Goal: Information Seeking & Learning: Learn about a topic

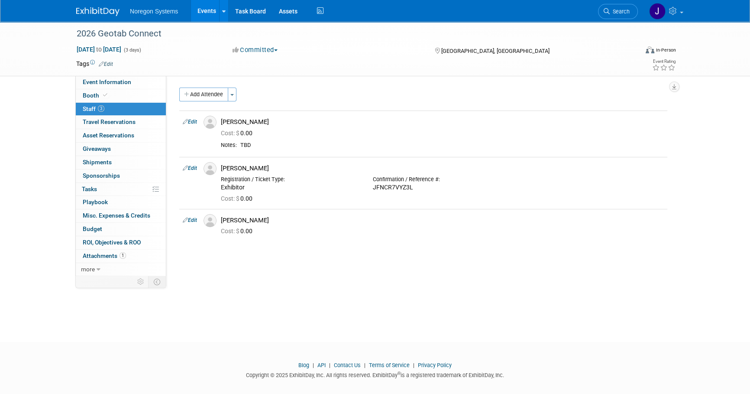
click at [109, 10] on img at bounding box center [97, 11] width 43 height 9
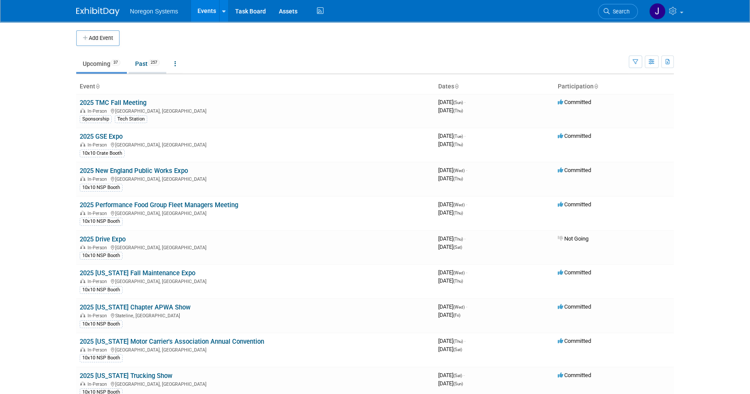
click at [147, 70] on link "Past 257" at bounding box center [148, 63] width 38 height 16
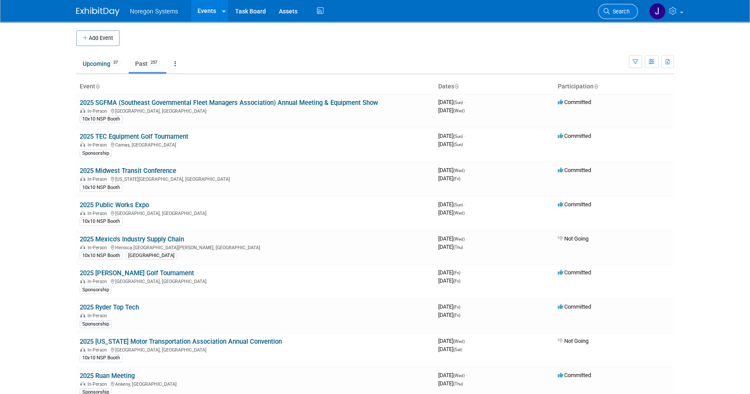
click at [619, 9] on span "Search" at bounding box center [620, 11] width 20 height 6
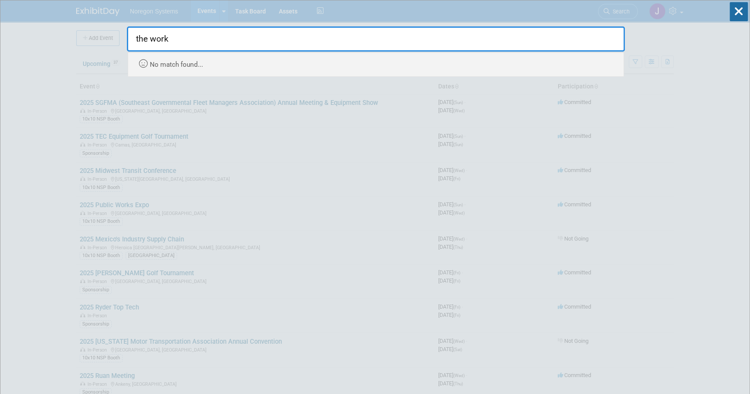
type input "the work"
drag, startPoint x: 152, startPoint y: 40, endPoint x: 108, endPoint y: 33, distance: 44.4
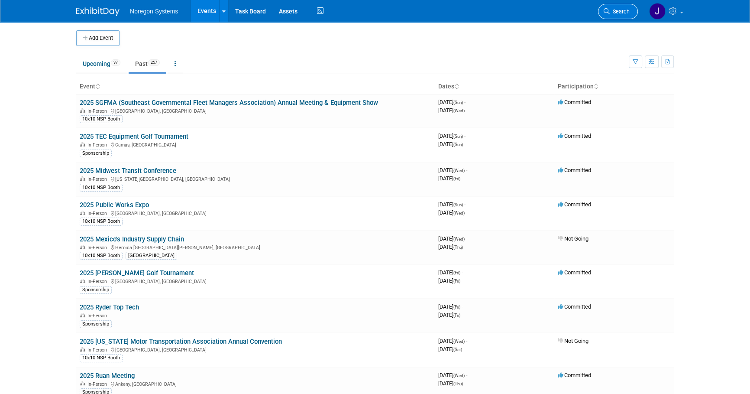
click at [625, 11] on span "Search" at bounding box center [620, 11] width 20 height 6
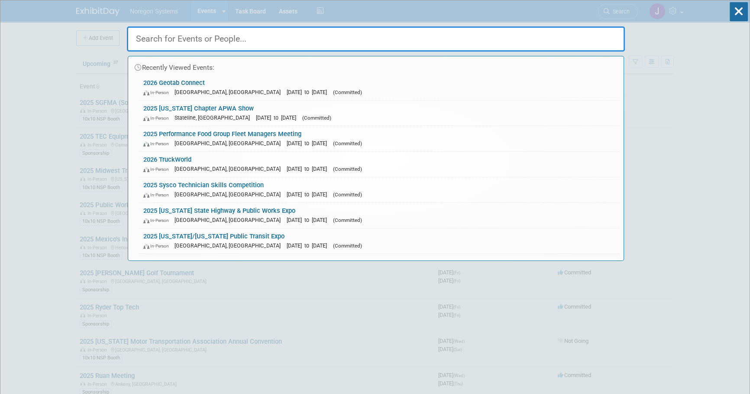
click at [234, 39] on input "text" at bounding box center [376, 38] width 498 height 25
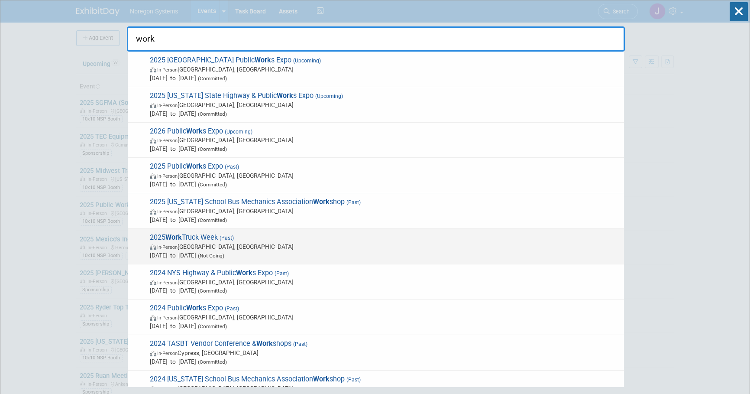
type input "work"
click at [296, 243] on span "In-Person Indianapolis, IN" at bounding box center [385, 246] width 470 height 9
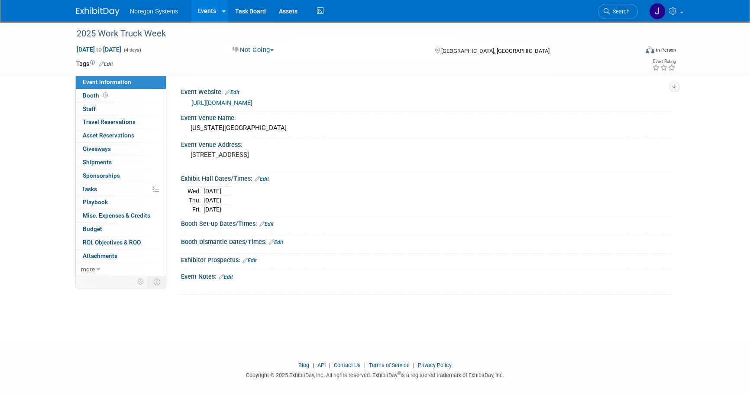
click at [225, 100] on link "http://worktruckweek.com" at bounding box center [222, 102] width 61 height 7
click at [619, 13] on span "Search" at bounding box center [620, 11] width 20 height 6
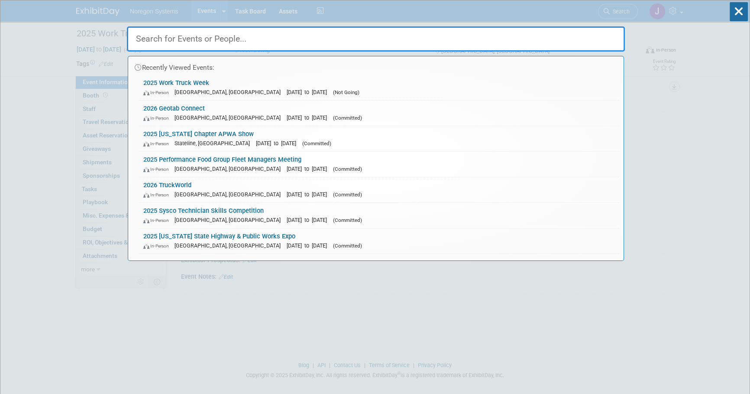
click at [353, 40] on input "text" at bounding box center [376, 38] width 498 height 25
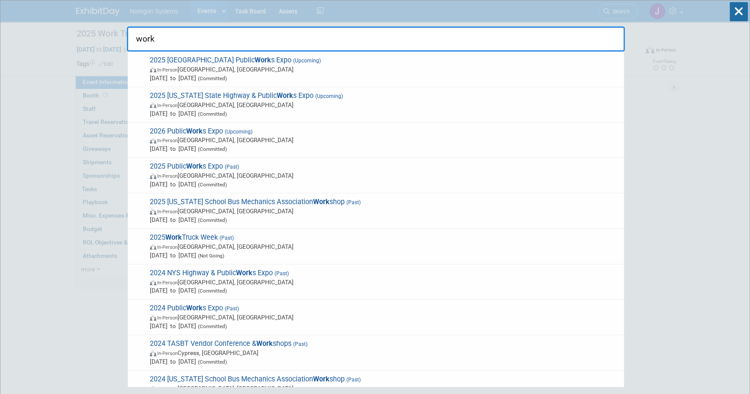
type input "work"
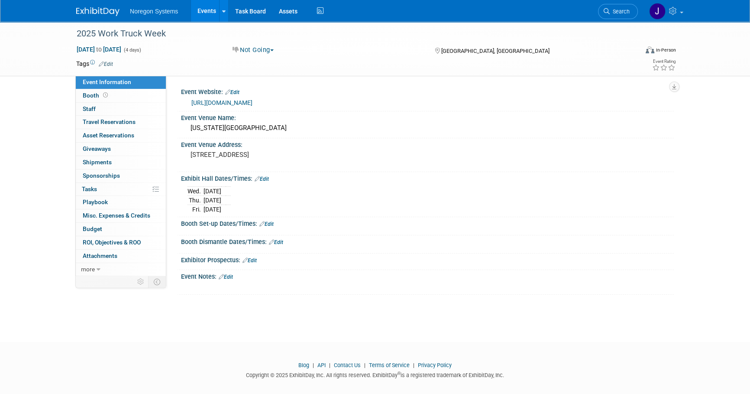
click at [109, 16] on img at bounding box center [97, 11] width 43 height 9
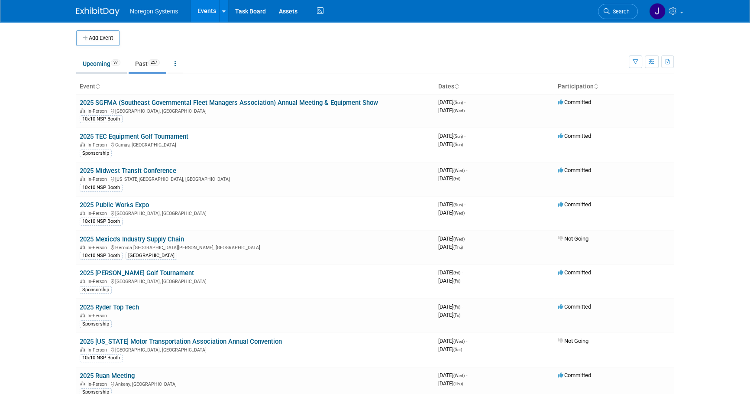
click at [87, 60] on link "Upcoming 37" at bounding box center [101, 63] width 51 height 16
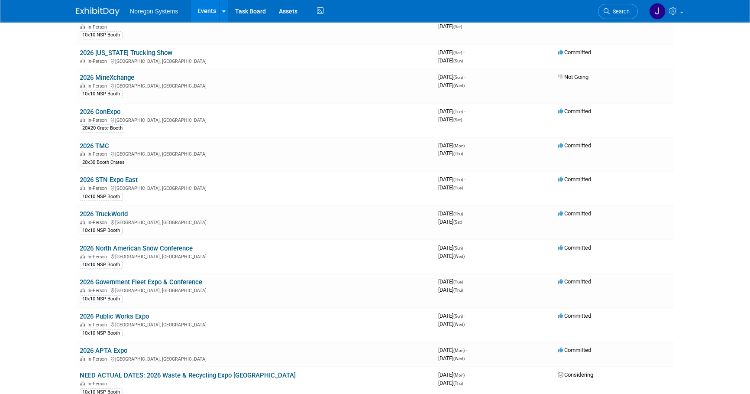
scroll to position [846, 0]
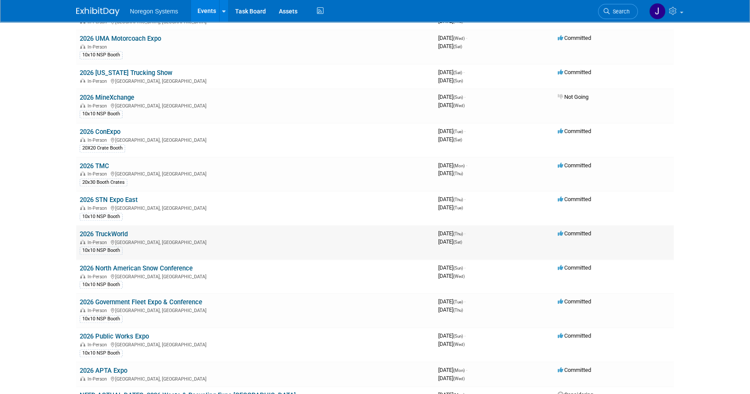
click at [127, 230] on link "2026 TruckWorld" at bounding box center [104, 234] width 48 height 8
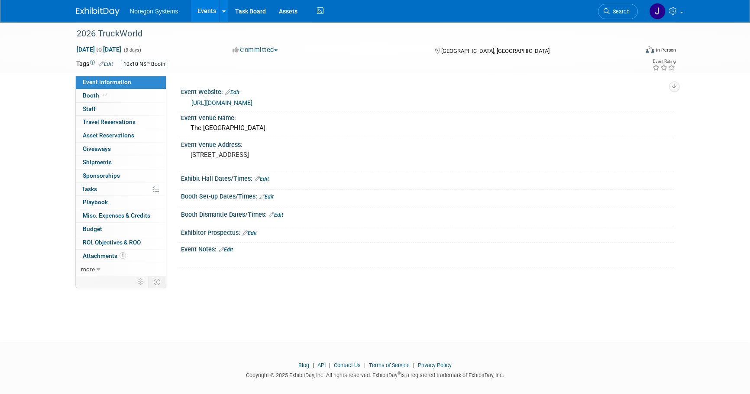
click at [233, 102] on link "[URL][DOMAIN_NAME]" at bounding box center [222, 102] width 61 height 7
click at [112, 8] on img at bounding box center [97, 11] width 43 height 9
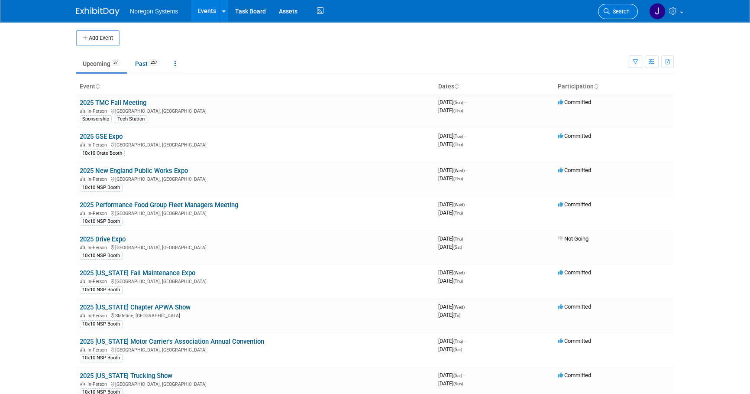
click at [615, 12] on span "Search" at bounding box center [620, 11] width 20 height 6
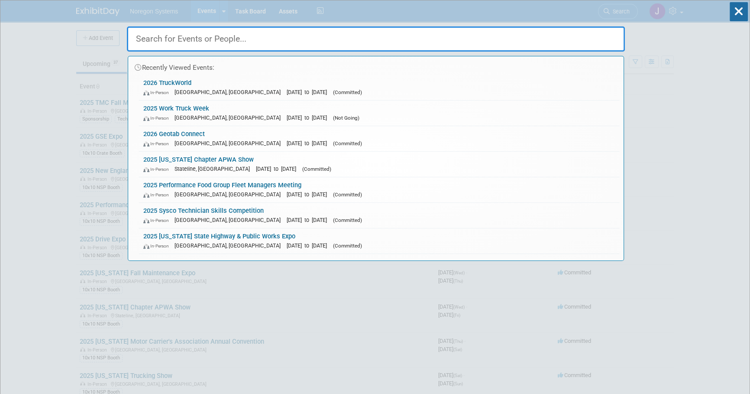
click at [500, 43] on input "text" at bounding box center [376, 38] width 498 height 25
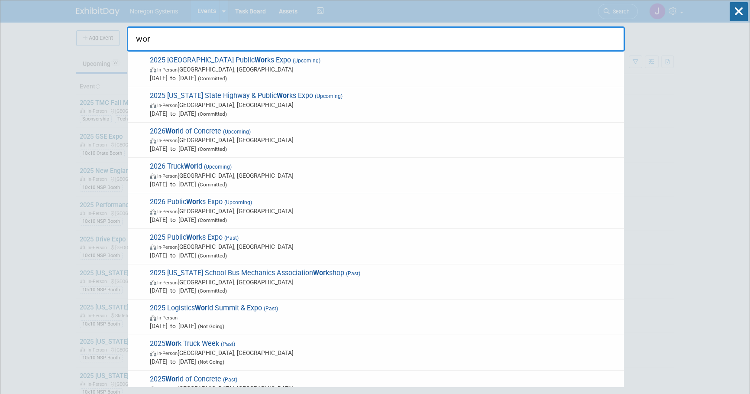
type input "work"
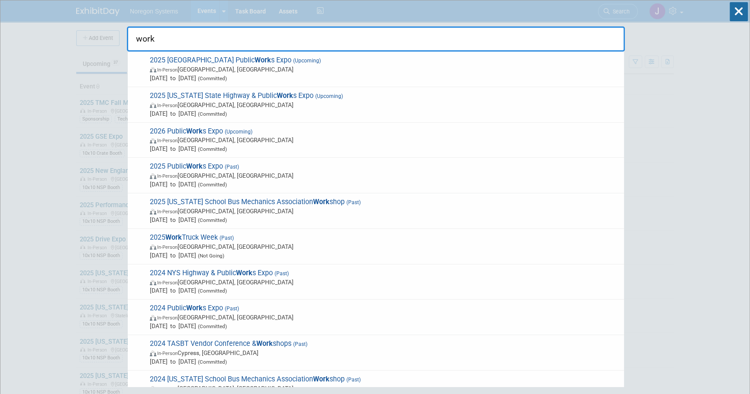
click at [182, 37] on input "work" at bounding box center [376, 38] width 498 height 25
drag, startPoint x: 183, startPoint y: 38, endPoint x: 108, endPoint y: 42, distance: 75.1
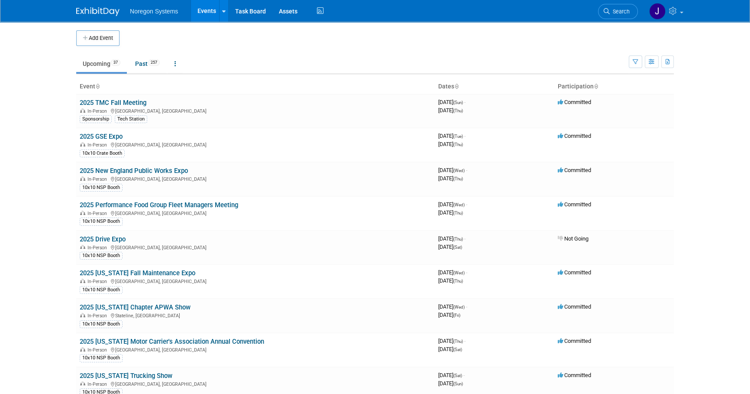
click at [29, 166] on body "Noregon Systems Events Add Event Bulk Upload Events Shareable Event Boards Rece…" at bounding box center [375, 197] width 750 height 394
